Goal: Check status: Check status

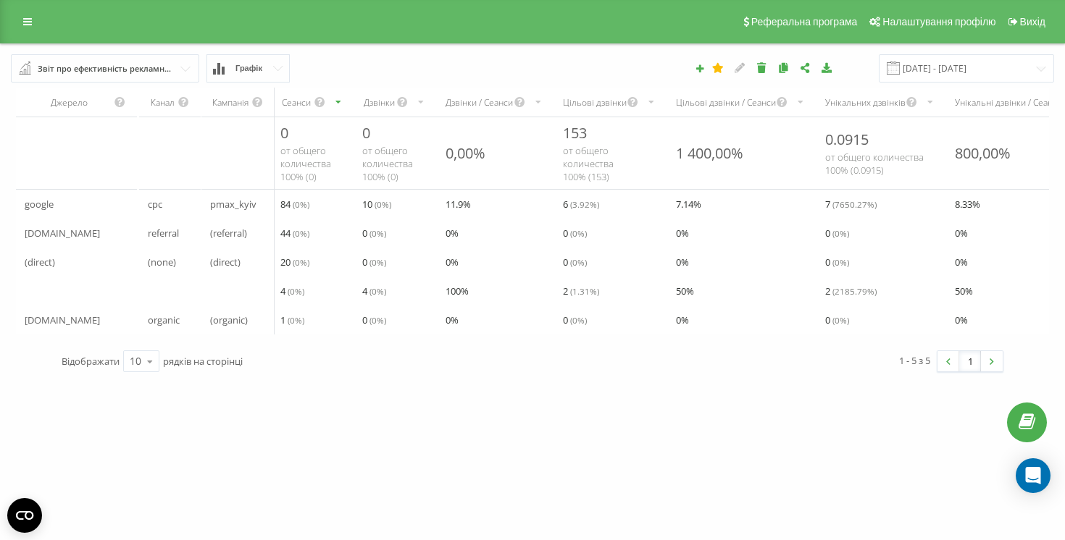
click at [958, 82] on input "[DATE] - [DATE]" at bounding box center [965, 68] width 175 height 28
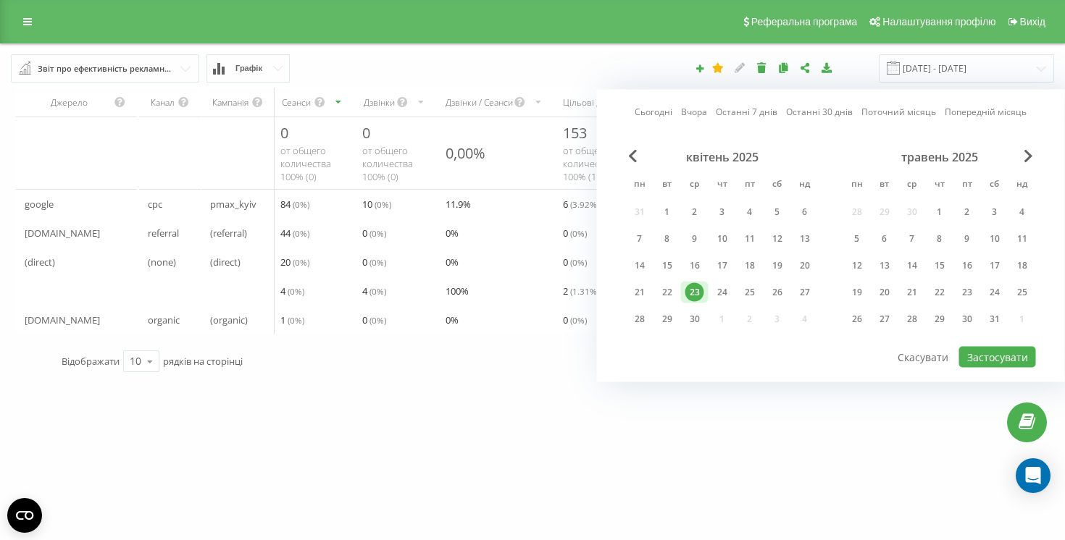
click at [692, 106] on link "Вчора" at bounding box center [694, 112] width 26 height 14
click at [1009, 369] on div "Сьогодні Вчора Останні 7 днів Останні 30 днів Поточний місяць Попередній місяць…" at bounding box center [831, 236] width 468 height 293
click at [1003, 357] on button "Застосувати" at bounding box center [997, 357] width 77 height 21
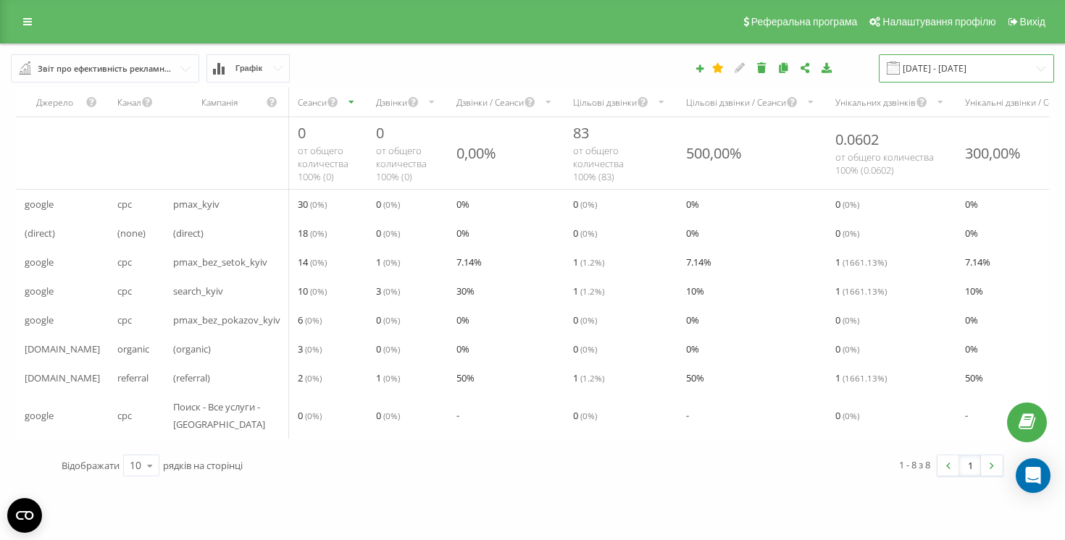
click at [957, 64] on input "[DATE] - [DATE]" at bounding box center [965, 68] width 175 height 28
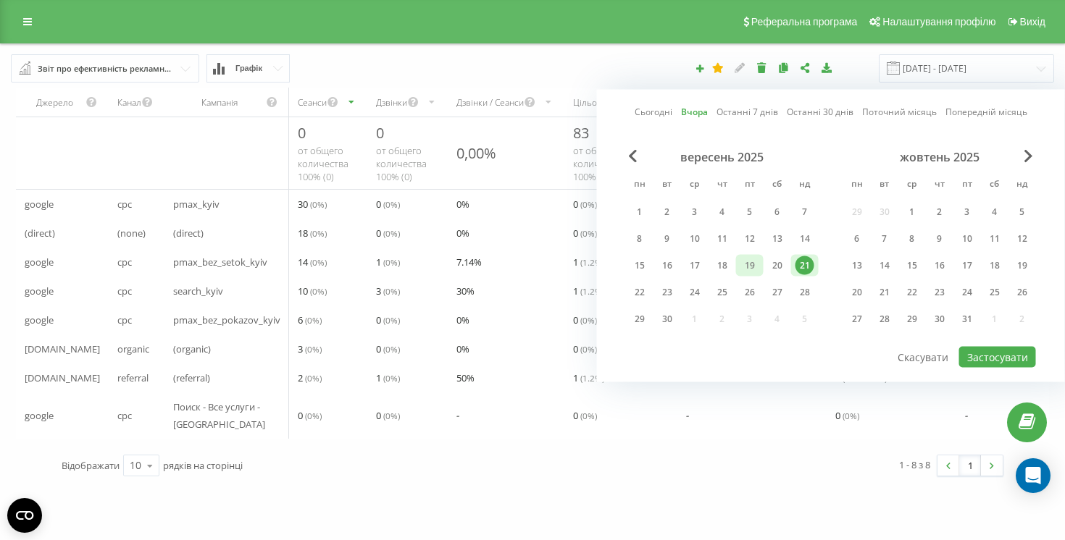
click at [752, 271] on div "19" at bounding box center [749, 265] width 19 height 19
click at [988, 358] on button "Застосувати" at bounding box center [997, 357] width 77 height 21
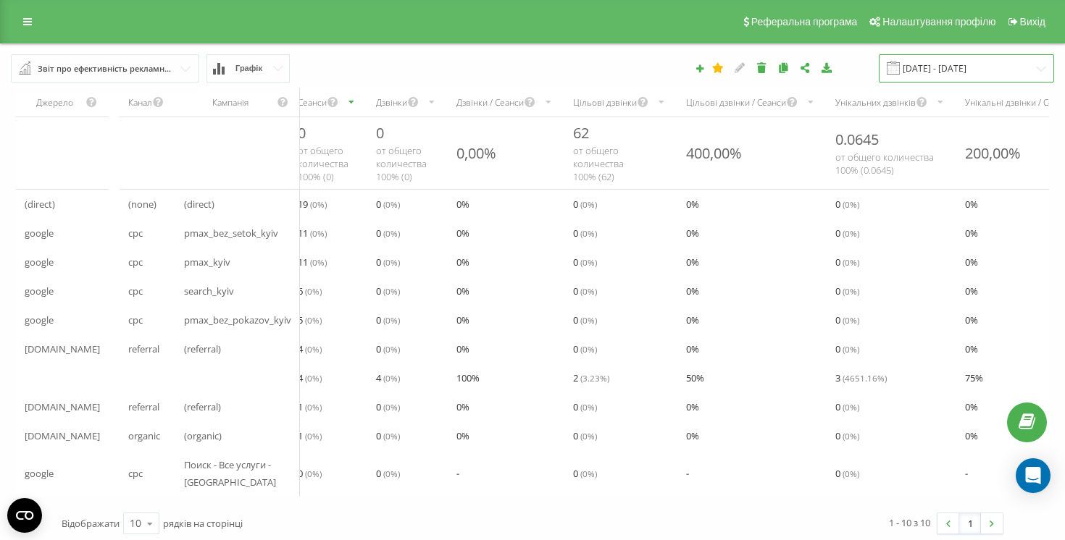
click at [952, 56] on input "[DATE] - [DATE]" at bounding box center [965, 68] width 175 height 28
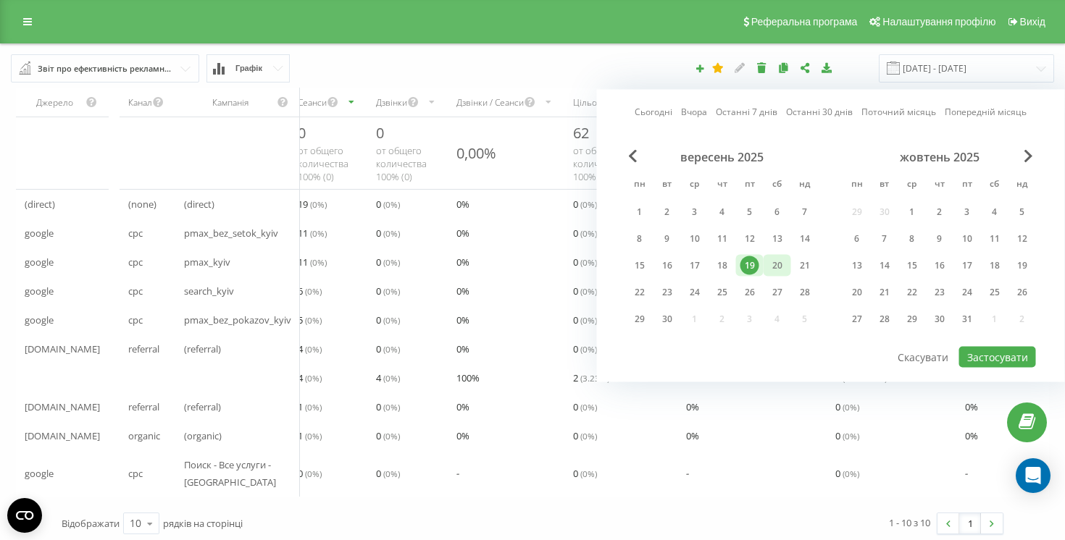
click at [771, 265] on div "20" at bounding box center [777, 265] width 19 height 19
click at [970, 343] on div "вересень 2025 пн вт ср чт пт сб нд 1 2 3 4 5 6 7 8 9 10 11 12 13 14 15 16 17 18…" at bounding box center [831, 248] width 410 height 196
click at [973, 351] on button "Застосувати" at bounding box center [997, 357] width 77 height 21
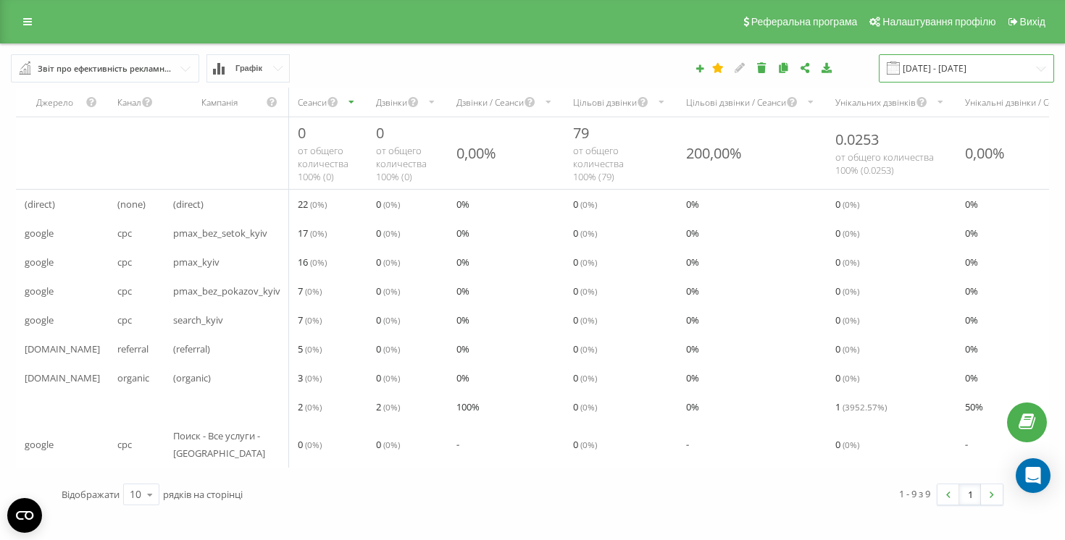
click at [937, 75] on input "[DATE] - [DATE]" at bounding box center [965, 68] width 175 height 28
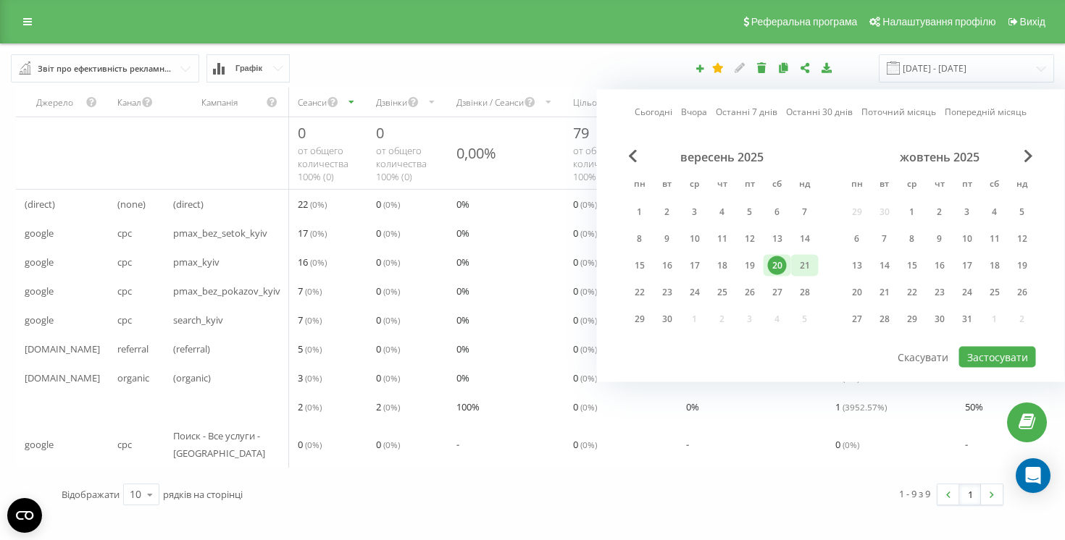
click at [809, 270] on div "21" at bounding box center [804, 265] width 19 height 19
click at [1000, 355] on button "Застосувати" at bounding box center [997, 357] width 77 height 21
type input "[DATE] - [DATE]"
